Goal: Contribute content

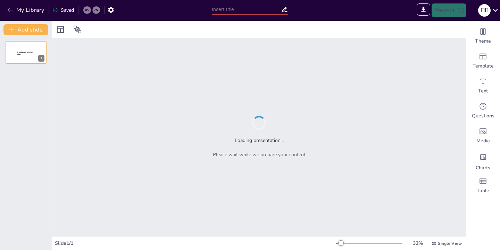
type input "Медитація та майндфулнес: Подорож до себе"
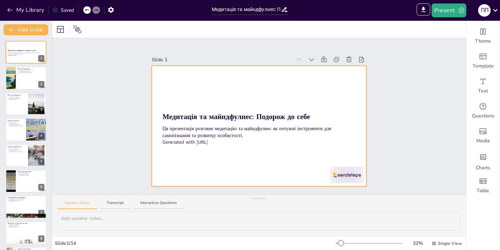
click at [220, 93] on div at bounding box center [259, 126] width 215 height 121
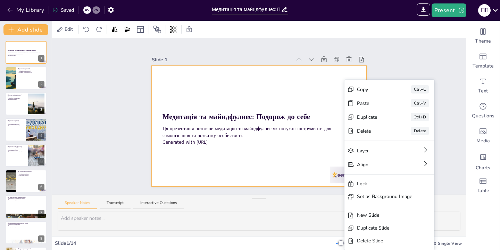
click at [323, 162] on div at bounding box center [259, 126] width 215 height 121
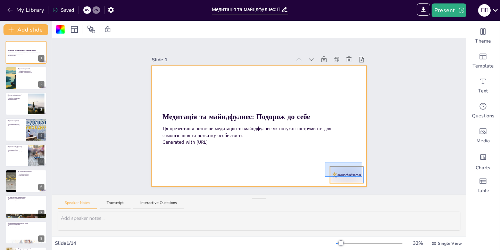
drag, startPoint x: 325, startPoint y: 162, endPoint x: 368, endPoint y: 183, distance: 48.3
click at [368, 183] on div "Slide 1 Медитація та майндфулнес: Подорож до себе Ця презентація розгляне медит…" at bounding box center [259, 116] width 254 height 140
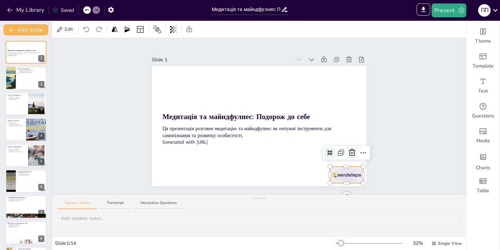
click at [352, 151] on icon at bounding box center [352, 153] width 8 height 8
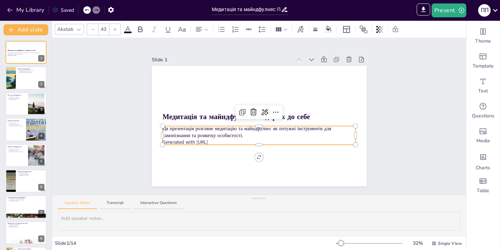
click at [163, 143] on div "Медитація та майндфулнес: Подорож до себе Ця презентація розгляне медитацію та …" at bounding box center [259, 126] width 215 height 121
click at [167, 143] on div at bounding box center [258, 143] width 193 height 3
click at [213, 141] on p "Generated with [URL]" at bounding box center [258, 142] width 193 height 7
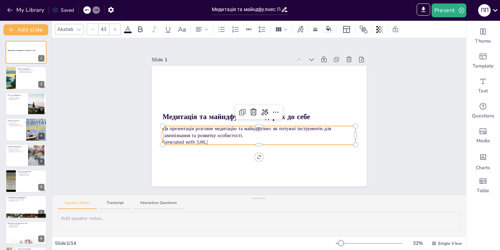
click at [217, 140] on p "Generated with [URL]" at bounding box center [258, 142] width 193 height 7
drag, startPoint x: 225, startPoint y: 141, endPoint x: 162, endPoint y: 142, distance: 63.1
click at [162, 142] on p "Generated with [URL]" at bounding box center [258, 142] width 193 height 7
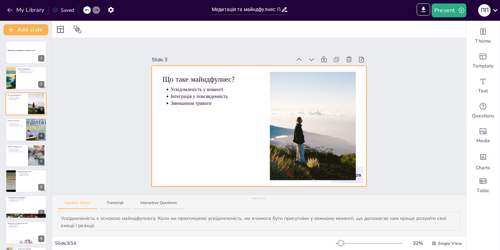
type textarea "Loremipsumdolo s ametcons adipisci elitseddo. Eius te incididun, ut laboree dol…"
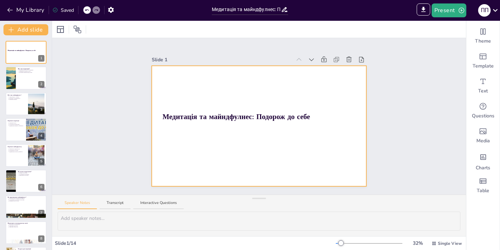
type textarea "Loremipsumdolo s ametcons adipisci elitseddo. Eius te incididun, ut laboree dol…"
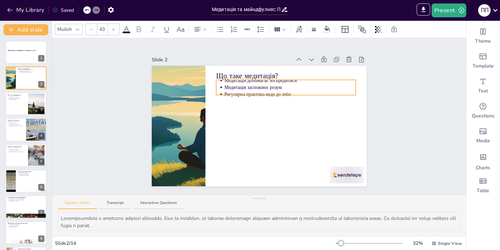
click at [224, 82] on li "Медитація допомагає зосередитися" at bounding box center [289, 80] width 131 height 7
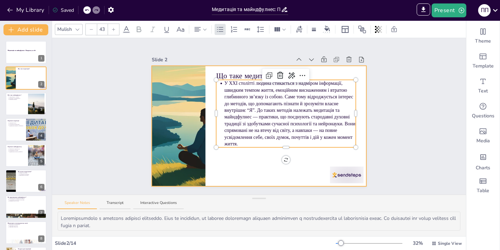
click at [262, 175] on div at bounding box center [259, 126] width 215 height 121
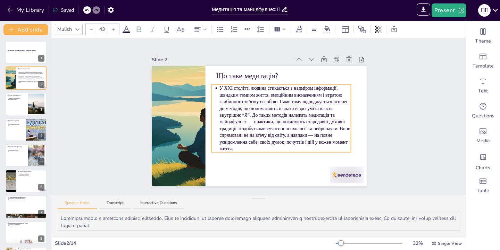
drag, startPoint x: 267, startPoint y: 116, endPoint x: 263, endPoint y: 121, distance: 6.9
click at [263, 121] on p "У XXI столітті людина стикається з надміром інформації, швидким темпом життя, е…" at bounding box center [284, 118] width 131 height 67
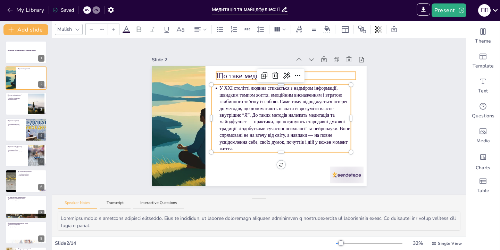
type input "64"
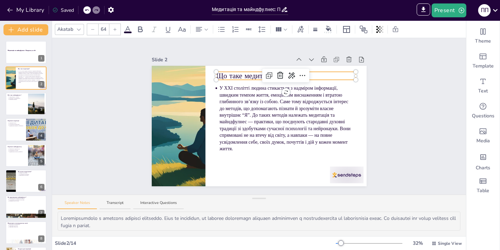
click at [224, 73] on div "Що таке медитація? У XXI столітті людина стикається з надміром інформації, швид…" at bounding box center [259, 126] width 215 height 121
click at [224, 73] on div at bounding box center [285, 73] width 139 height 3
click at [224, 77] on div at bounding box center [284, 78] width 139 height 3
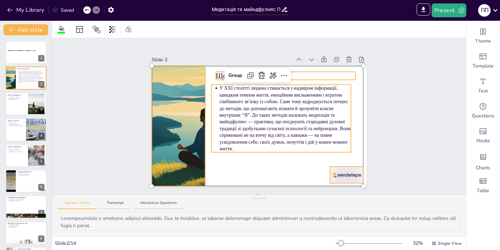
click at [219, 77] on p "Що таке медитація?" at bounding box center [284, 76] width 139 height 10
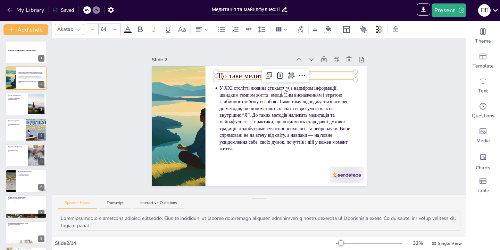
click at [225, 76] on p "Що таке медитація?" at bounding box center [284, 76] width 139 height 10
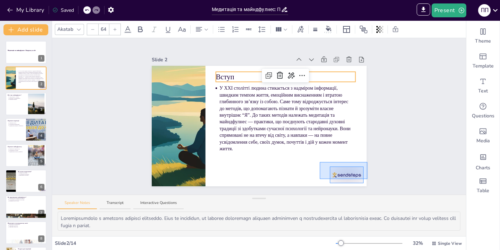
drag, startPoint x: 319, startPoint y: 162, endPoint x: 367, endPoint y: 180, distance: 50.6
click at [367, 180] on div "Slide 1 Медитація та майндфулнес: Подорож до себе Slide 2 Вступ Slide 3 Що таке…" at bounding box center [259, 116] width 254 height 140
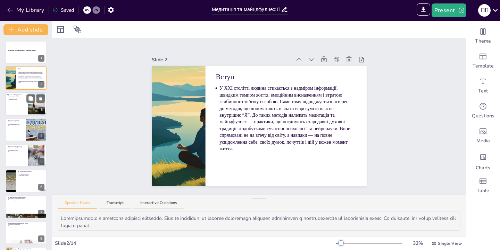
click at [20, 102] on div at bounding box center [26, 104] width 42 height 24
type textarea "Усвідомленість є основою майндфулнесу. Коли ми практикуємо усвідомленість, ми в…"
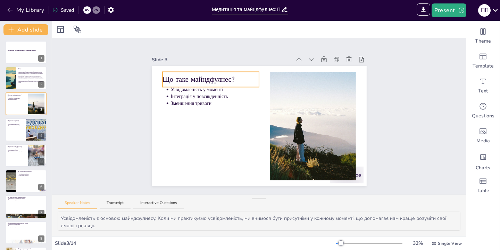
click at [194, 76] on div "Що таке майндфулнес?" at bounding box center [210, 79] width 96 height 15
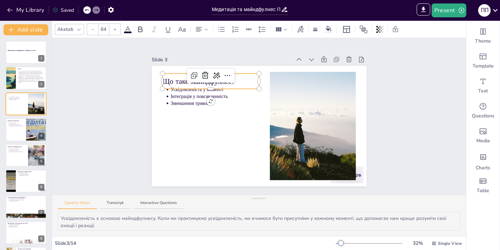
click at [194, 76] on icon at bounding box center [194, 75] width 8 height 8
type input "64"
click at [183, 80] on p "Що таке майндфулнес?" at bounding box center [211, 82] width 96 height 10
click at [208, 74] on icon at bounding box center [206, 75] width 8 height 8
click at [192, 81] on div "Що таке майндфулнес? Усвідомленість у моменті Інтеграція у повсякденність Зменш…" at bounding box center [259, 126] width 215 height 121
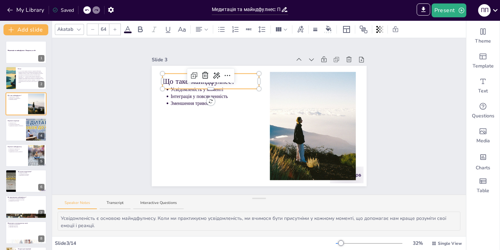
click at [183, 81] on p "Що таке майндфулнес?" at bounding box center [210, 81] width 96 height 10
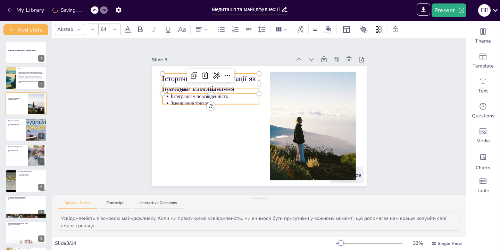
type input "43"
click at [178, 101] on p "Зменшення тривоги" at bounding box center [214, 103] width 88 height 7
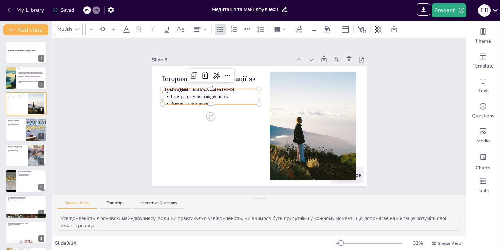
click at [195, 100] on p "Інтеграція у повсякденність" at bounding box center [214, 96] width 88 height 7
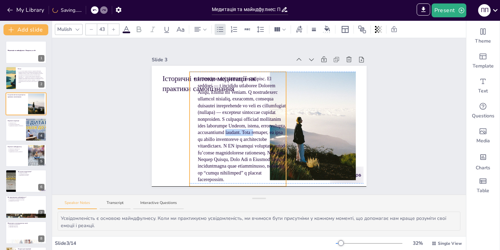
drag, startPoint x: 258, startPoint y: 146, endPoint x: 285, endPoint y: 128, distance: 32.7
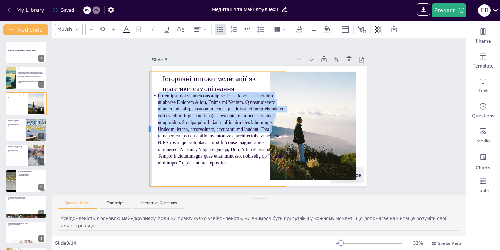
drag, startPoint x: 189, startPoint y: 129, endPoint x: 149, endPoint y: 131, distance: 39.9
click at [149, 131] on div at bounding box center [149, 129] width 2 height 6
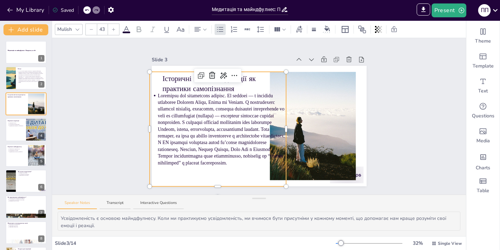
click at [282, 130] on p at bounding box center [221, 129] width 128 height 74
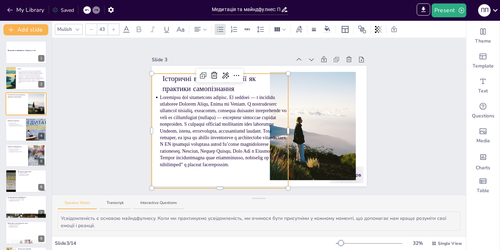
click at [288, 131] on div at bounding box center [286, 131] width 3 height 115
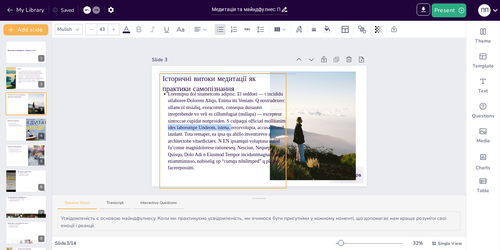
drag, startPoint x: 152, startPoint y: 130, endPoint x: 161, endPoint y: 129, distance: 9.5
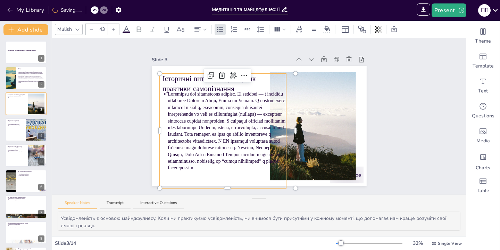
click at [143, 128] on div "Slide 1 Медитація та майндфулнес: Подорож до себе Slide 2 Вступ Slide 3 Історич…" at bounding box center [259, 116] width 254 height 140
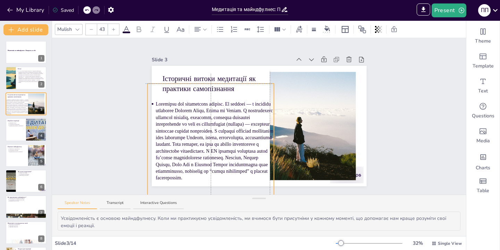
drag, startPoint x: 177, startPoint y: 126, endPoint x: 163, endPoint y: 135, distance: 16.7
click at [163, 135] on p at bounding box center [214, 141] width 118 height 81
click at [135, 131] on div "Slide 1 Медитація та майндфулнес: Подорож до себе Slide 2 Вступ Slide 3 Історич…" at bounding box center [259, 116] width 254 height 140
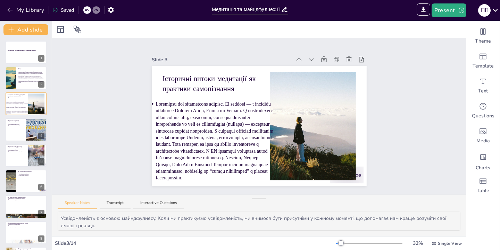
type textarea "Зменшення стресу є однією з основних переваг медитації. Це особливо важливо для…"
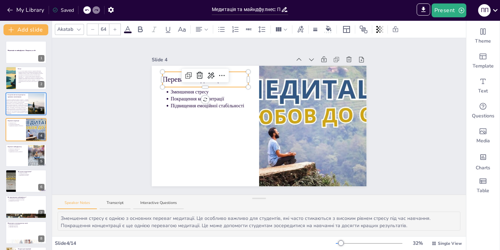
click at [184, 77] on div "Переваги медитації Зменшення стресу Покращення концентрації Підвищення емоційно…" at bounding box center [259, 126] width 215 height 121
click at [172, 81] on p "Переваги медитації" at bounding box center [205, 80] width 86 height 10
type input "43"
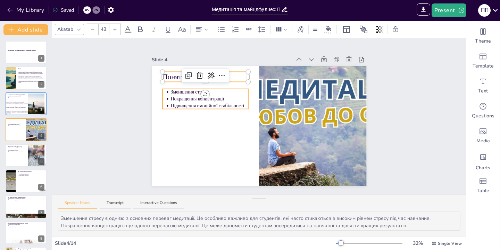
click at [174, 102] on p "Покращення концентрації" at bounding box center [209, 99] width 78 height 7
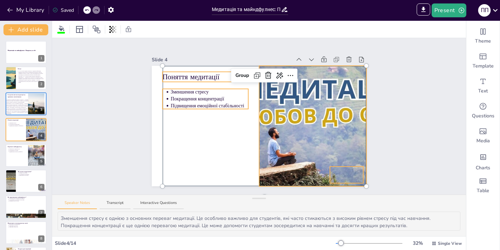
click at [193, 106] on p "Підвищення емоційної стабільності" at bounding box center [209, 106] width 78 height 7
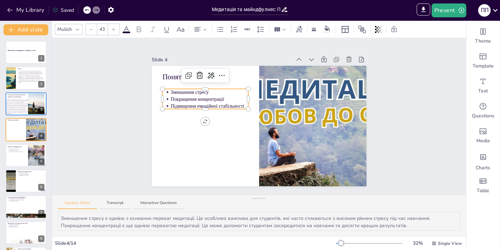
click at [193, 106] on p "Підвищення емоційної стабільності" at bounding box center [209, 106] width 78 height 7
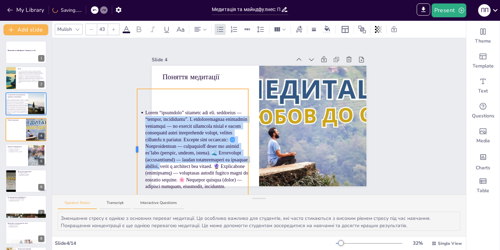
drag, startPoint x: 161, startPoint y: 149, endPoint x: 136, endPoint y: 144, distance: 25.9
click at [136, 144] on div "Slide 1 Медитація та майндфулнес: Подорож до себе Slide 2 Вступ Slide 3 Історич…" at bounding box center [259, 116] width 254 height 140
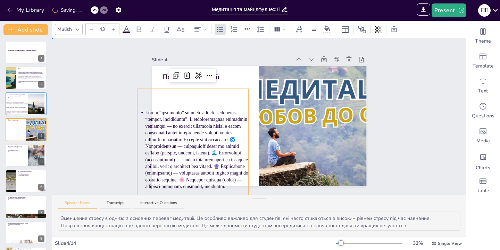
click at [120, 136] on div "Slide 1 Медитація та майндфулнес: Подорож до себе Slide 2 Вступ Slide 3 Історич…" at bounding box center [258, 116] width 413 height 157
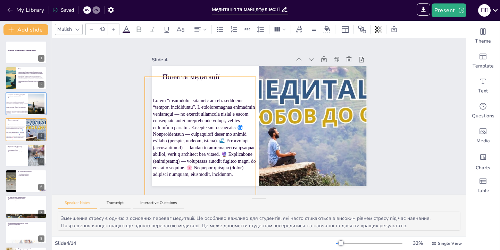
drag, startPoint x: 180, startPoint y: 127, endPoint x: 188, endPoint y: 113, distance: 16.4
click at [188, 113] on p at bounding box center [204, 137] width 103 height 81
click at [112, 120] on div "Slide 1 Медитація та майндфулнес: Подорож до себе Slide 2 Вступ Slide 3 Історич…" at bounding box center [258, 116] width 413 height 157
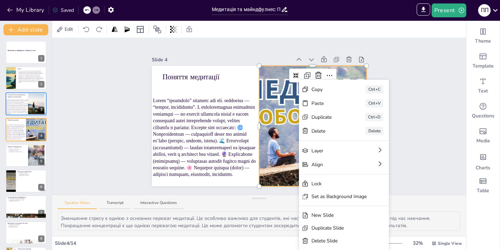
click at [314, 132] on div "Delete" at bounding box center [328, 131] width 35 height 7
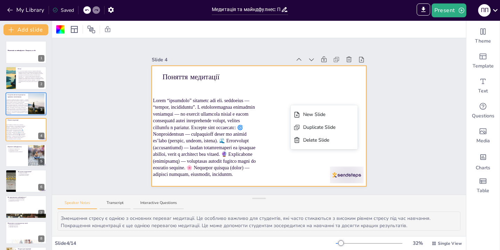
click at [300, 97] on div at bounding box center [259, 126] width 215 height 121
click at [287, 83] on div at bounding box center [259, 126] width 215 height 121
click at [336, 60] on icon at bounding box center [336, 59] width 7 height 7
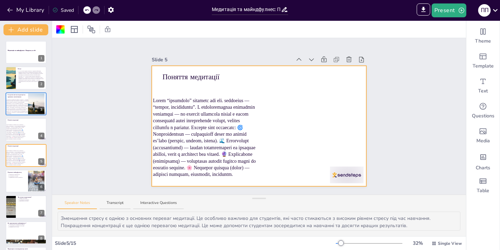
click at [336, 60] on icon at bounding box center [336, 59] width 7 height 7
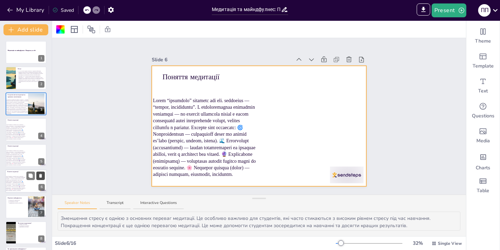
click at [39, 176] on icon at bounding box center [40, 175] width 5 height 5
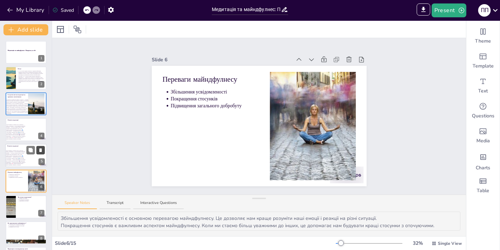
click at [42, 150] on icon at bounding box center [40, 150] width 3 height 4
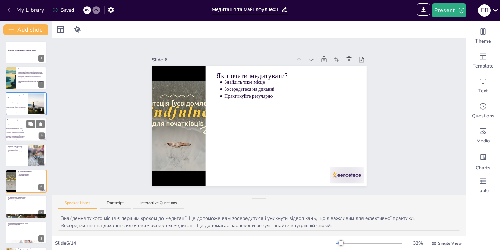
click at [27, 136] on div at bounding box center [26, 130] width 42 height 24
type textarea "Зменшення стресу є однією з основних переваг медитації. Це особливо важливо для…"
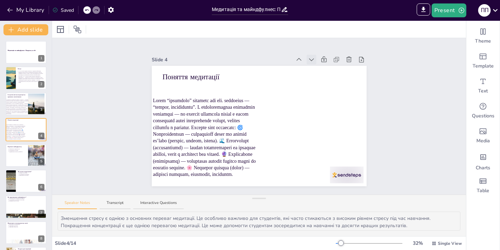
click at [313, 60] on icon at bounding box center [311, 59] width 7 height 7
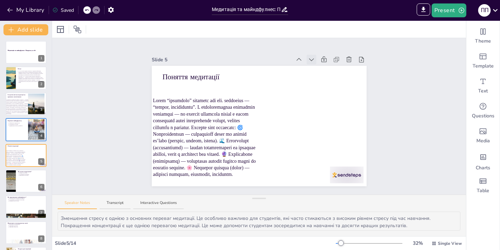
click at [313, 60] on icon at bounding box center [311, 59] width 7 height 7
click at [299, 60] on icon at bounding box center [298, 59] width 7 height 7
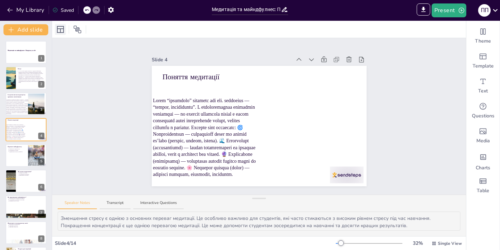
click at [60, 31] on icon at bounding box center [60, 29] width 8 height 8
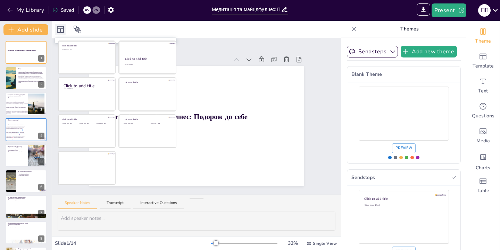
click at [60, 31] on icon at bounding box center [60, 29] width 8 height 8
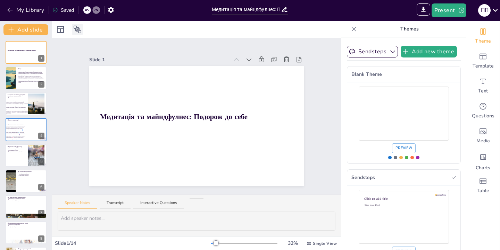
click at [78, 29] on icon at bounding box center [77, 29] width 8 height 8
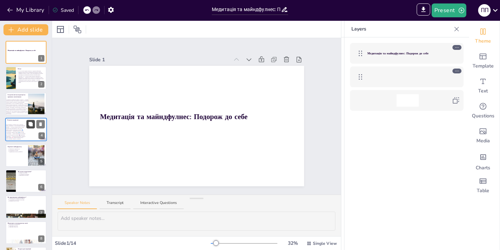
click at [29, 127] on button at bounding box center [30, 124] width 8 height 8
type textarea "Зменшення стресу є однією з основних переваг медитації. Це особливо важливо для…"
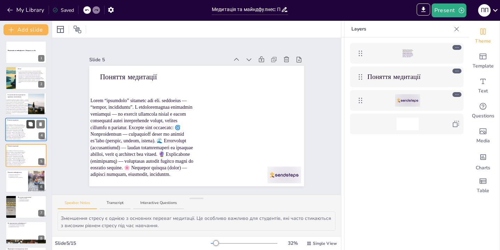
scroll to position [12, 0]
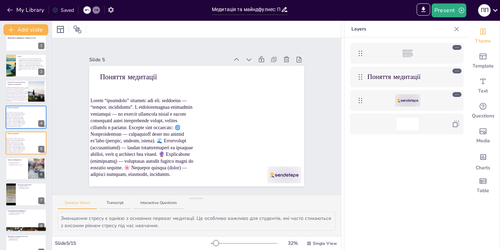
click at [114, 10] on icon "button" at bounding box center [110, 9] width 7 height 7
